Goal: Check status: Check status

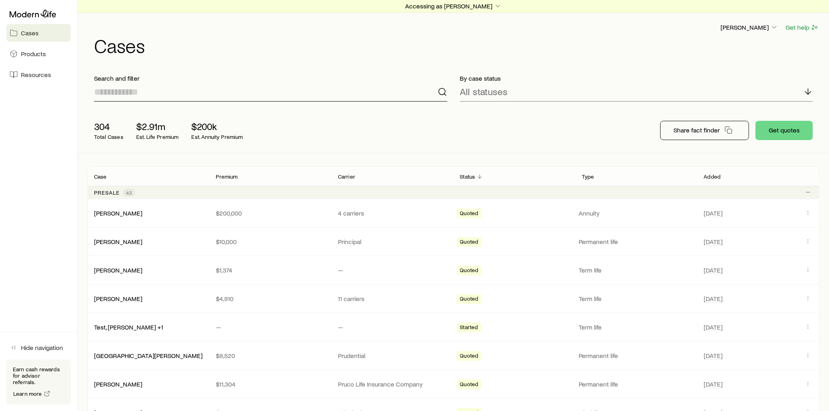
click at [197, 99] on input at bounding box center [270, 91] width 353 height 19
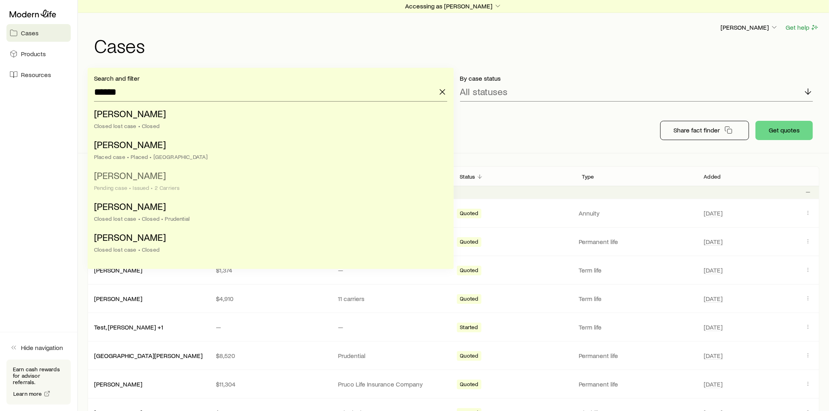
click at [162, 182] on li "[PERSON_NAME] case • Issued • 2 Carriers" at bounding box center [268, 182] width 348 height 31
type input "**********"
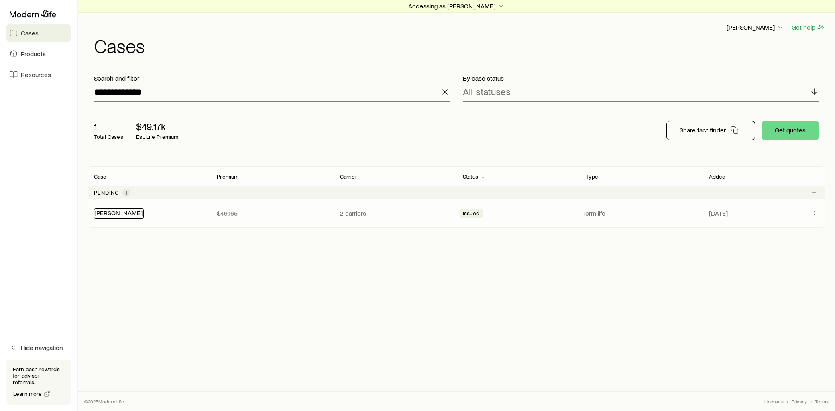
click at [108, 213] on link "[PERSON_NAME]" at bounding box center [118, 213] width 48 height 8
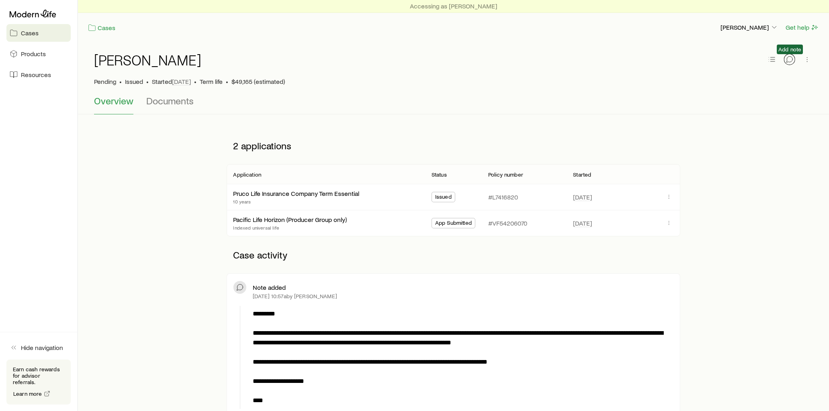
click at [791, 61] on icon "button" at bounding box center [789, 59] width 6 height 6
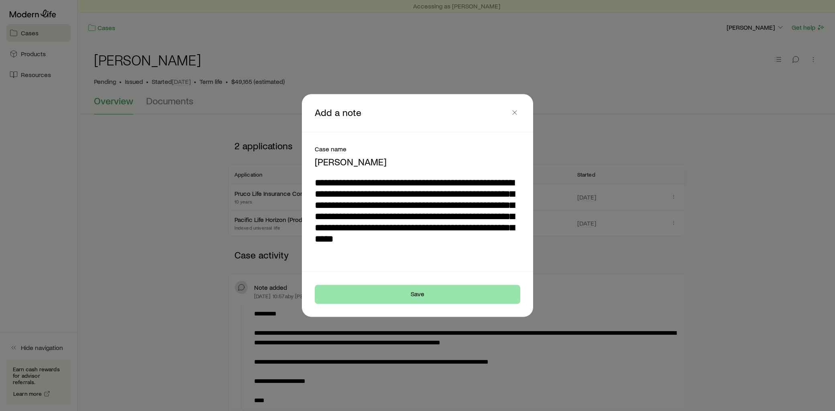
type textarea "**********"
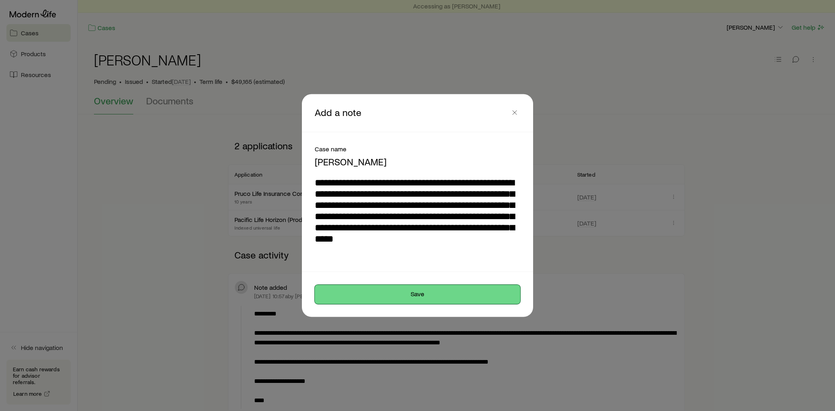
click at [433, 290] on button "Save" at bounding box center [418, 294] width 206 height 19
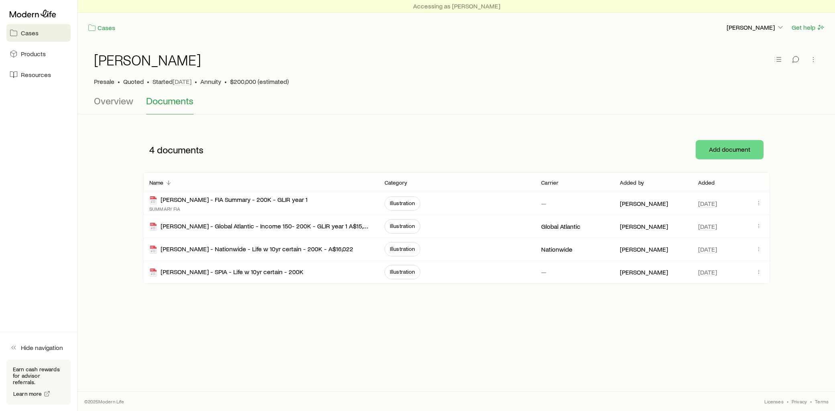
click at [704, 183] on p "Added" at bounding box center [706, 183] width 17 height 6
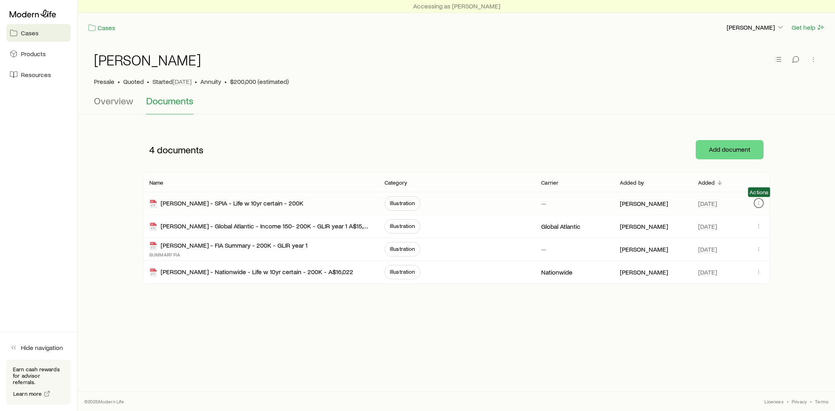
click at [756, 205] on icon "button" at bounding box center [759, 203] width 6 height 6
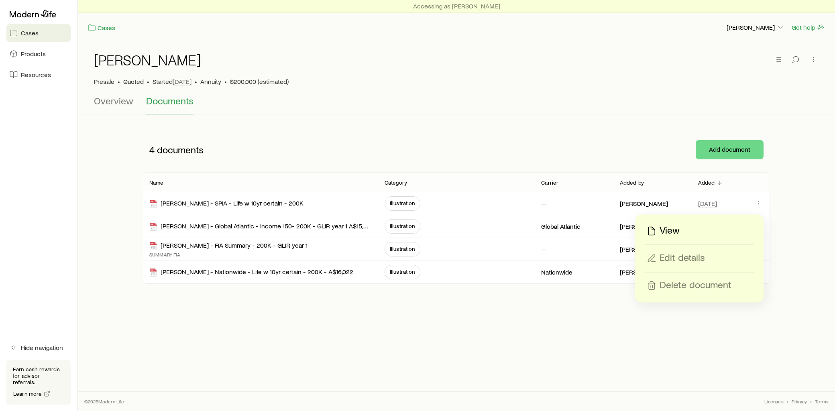
click at [669, 230] on p "View" at bounding box center [670, 231] width 20 height 13
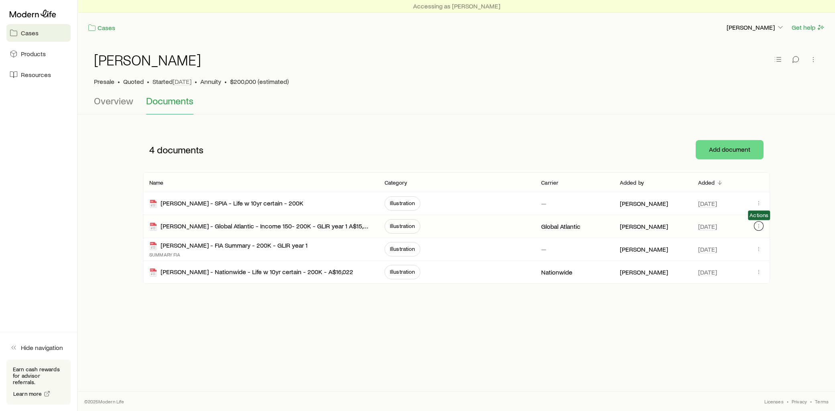
click at [759, 223] on icon "button" at bounding box center [759, 226] width 6 height 6
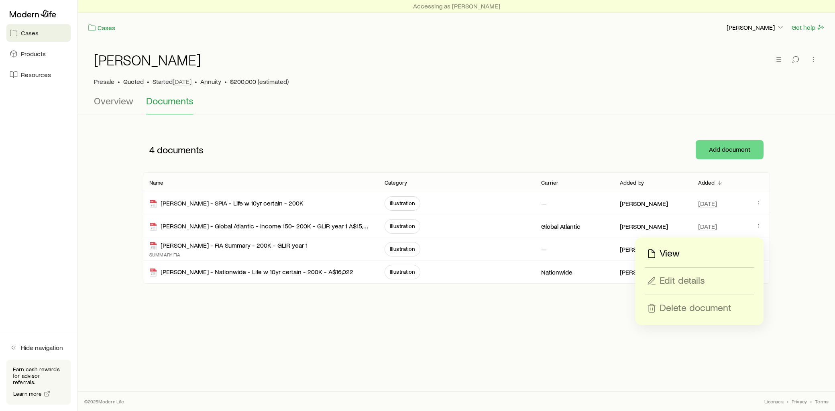
click at [671, 258] on p "View" at bounding box center [670, 253] width 20 height 13
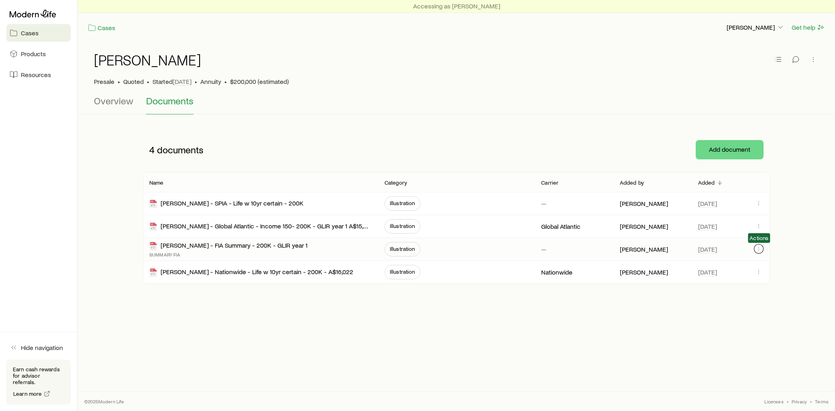
click at [757, 249] on icon "button" at bounding box center [759, 249] width 6 height 6
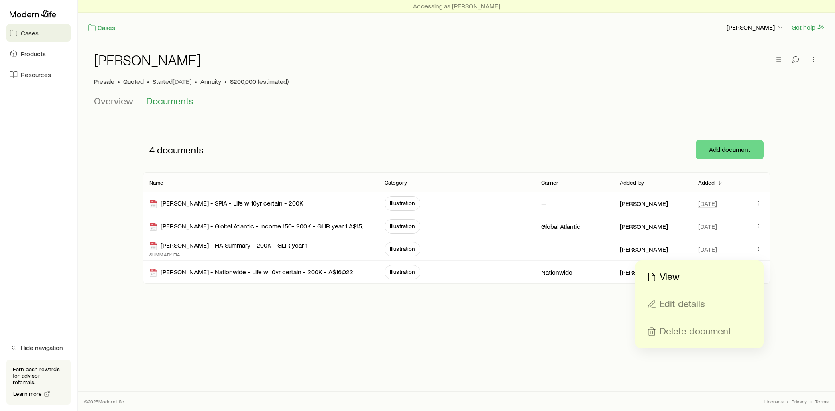
click at [671, 278] on p "View" at bounding box center [670, 277] width 20 height 13
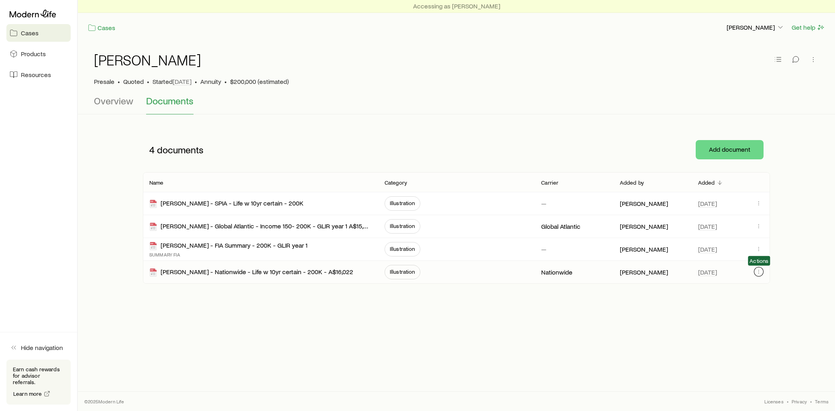
click at [757, 273] on icon "button" at bounding box center [759, 272] width 6 height 6
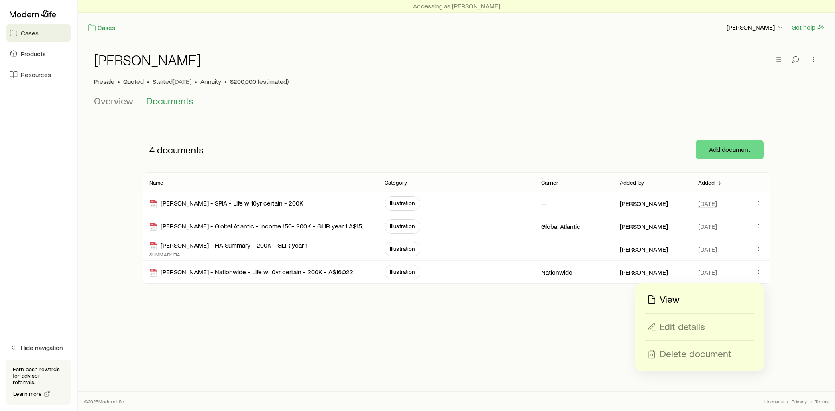
click at [677, 303] on p "View" at bounding box center [670, 300] width 20 height 13
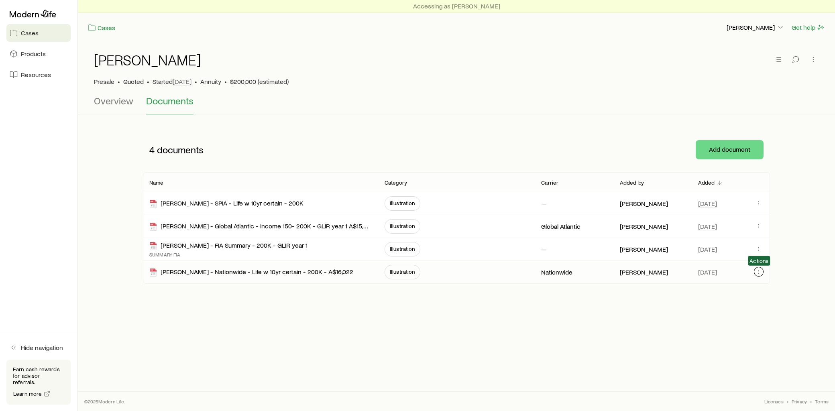
click at [757, 271] on icon "button" at bounding box center [759, 272] width 6 height 6
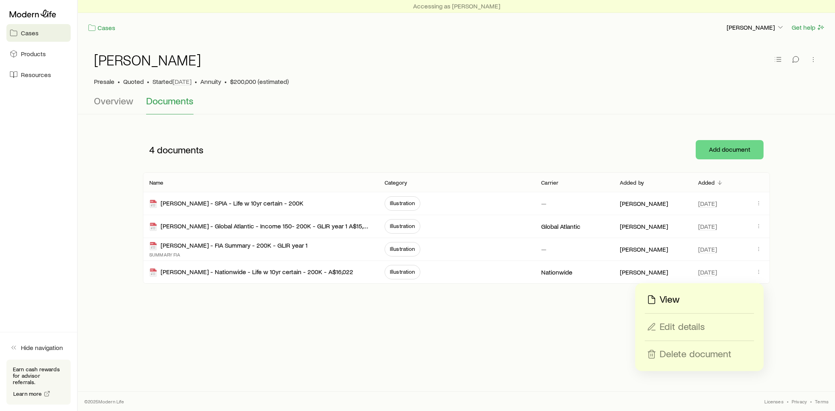
click at [671, 298] on p "View" at bounding box center [670, 300] width 20 height 13
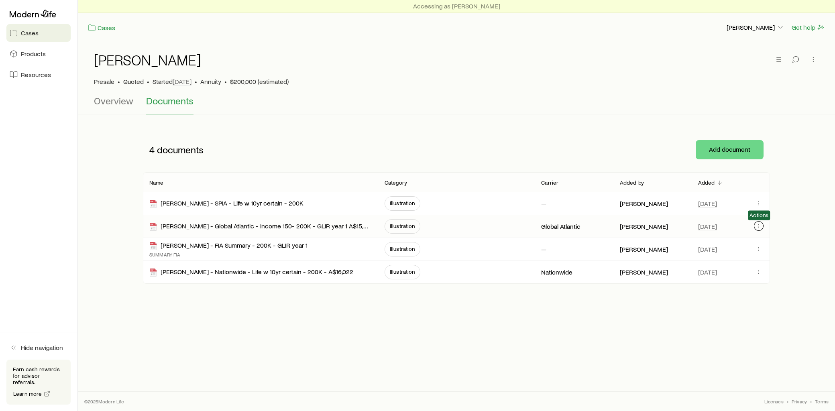
click at [757, 226] on icon "button" at bounding box center [759, 226] width 6 height 6
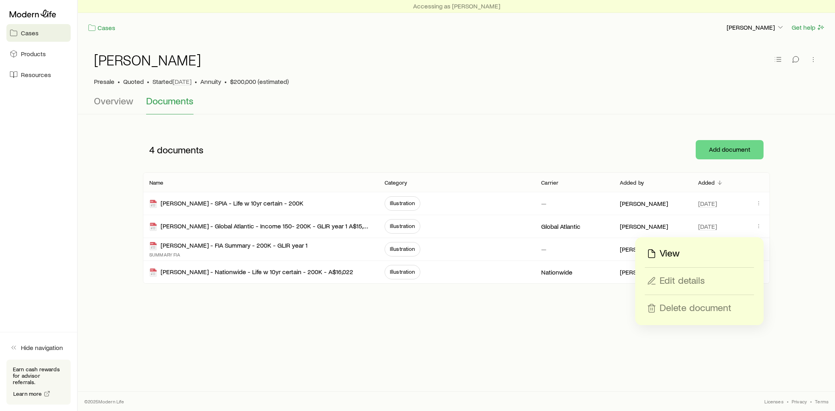
click at [677, 252] on p "View" at bounding box center [670, 253] width 20 height 13
